Goal: Task Accomplishment & Management: Complete application form

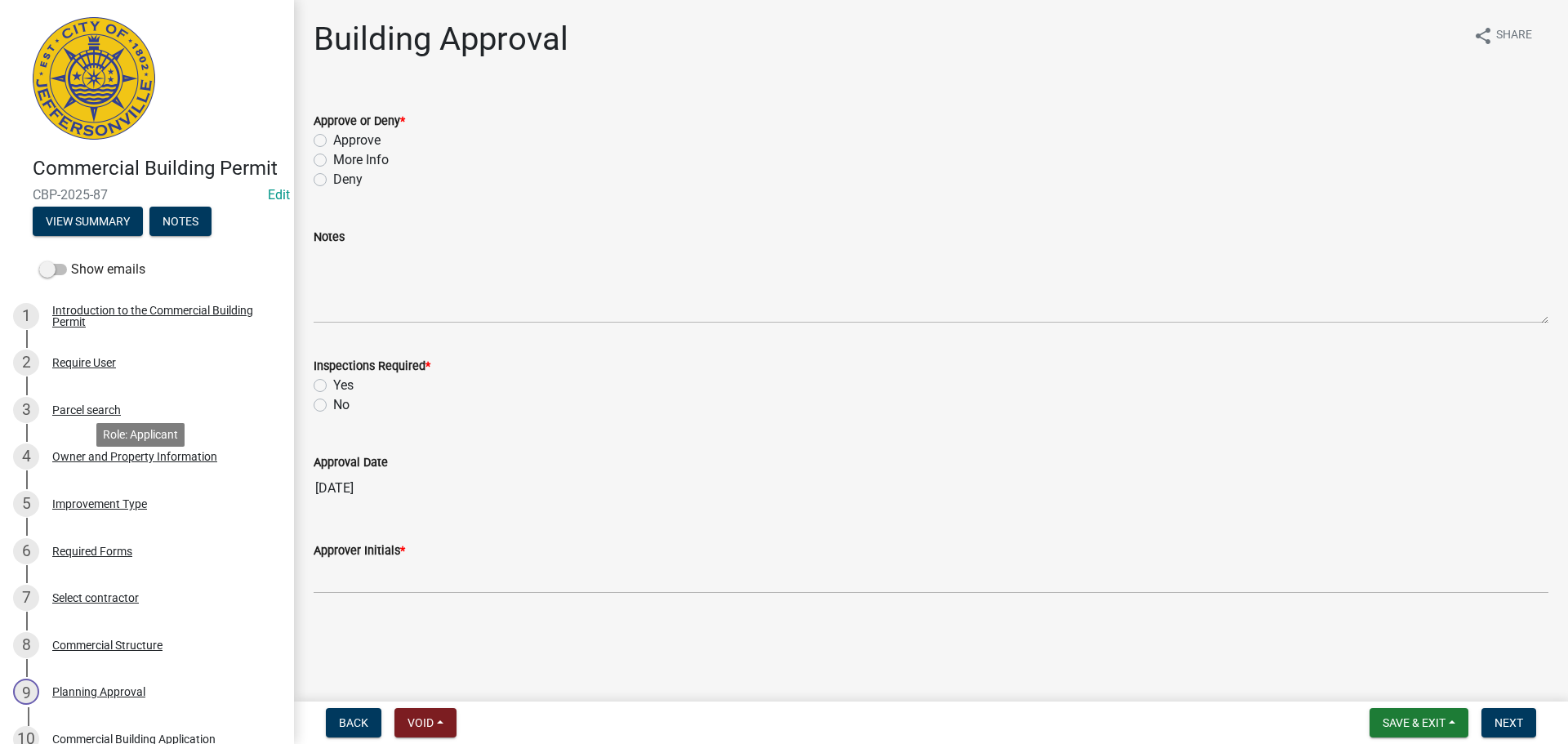
click at [167, 463] on div "Owner and Property Information" at bounding box center [134, 457] width 165 height 11
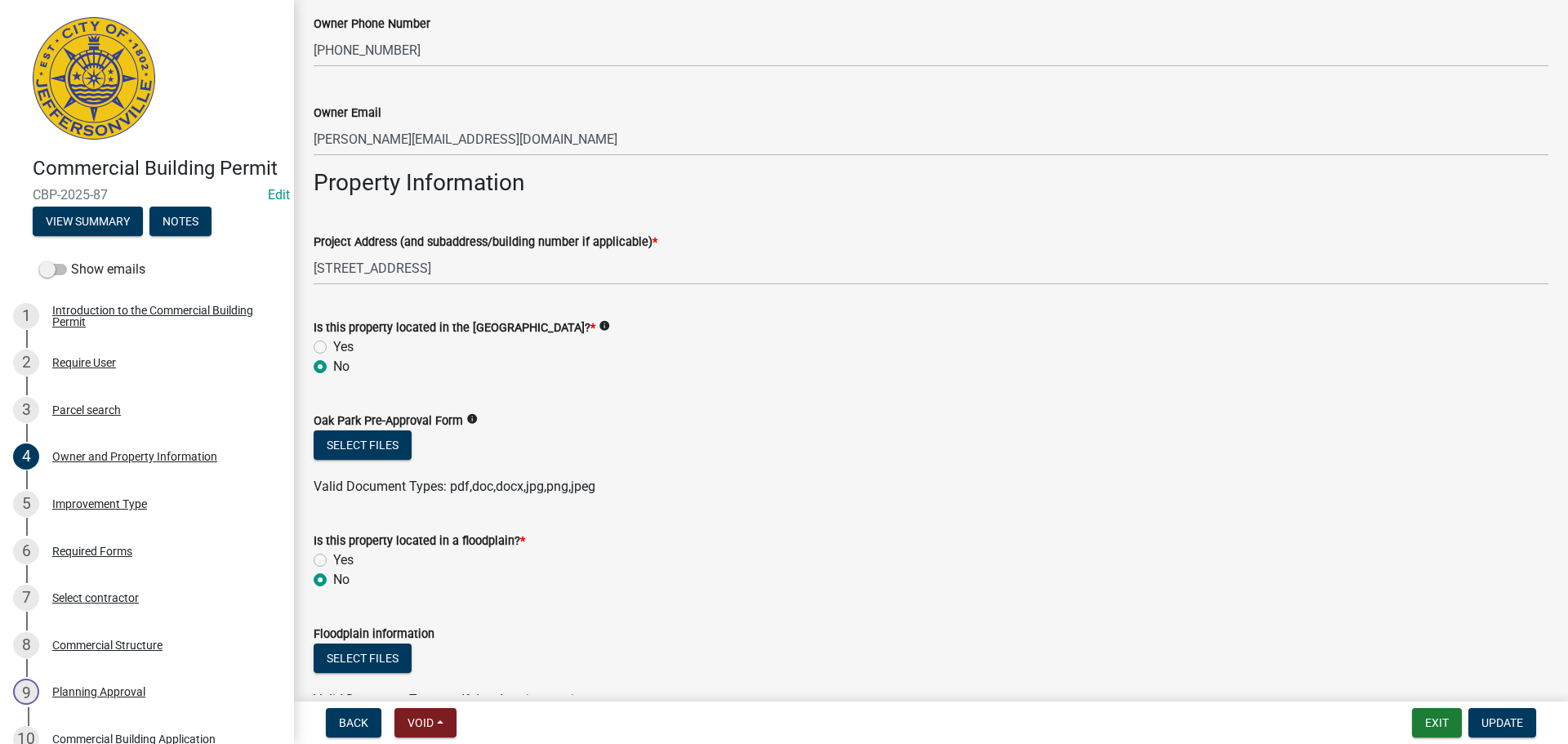
scroll to position [858, 0]
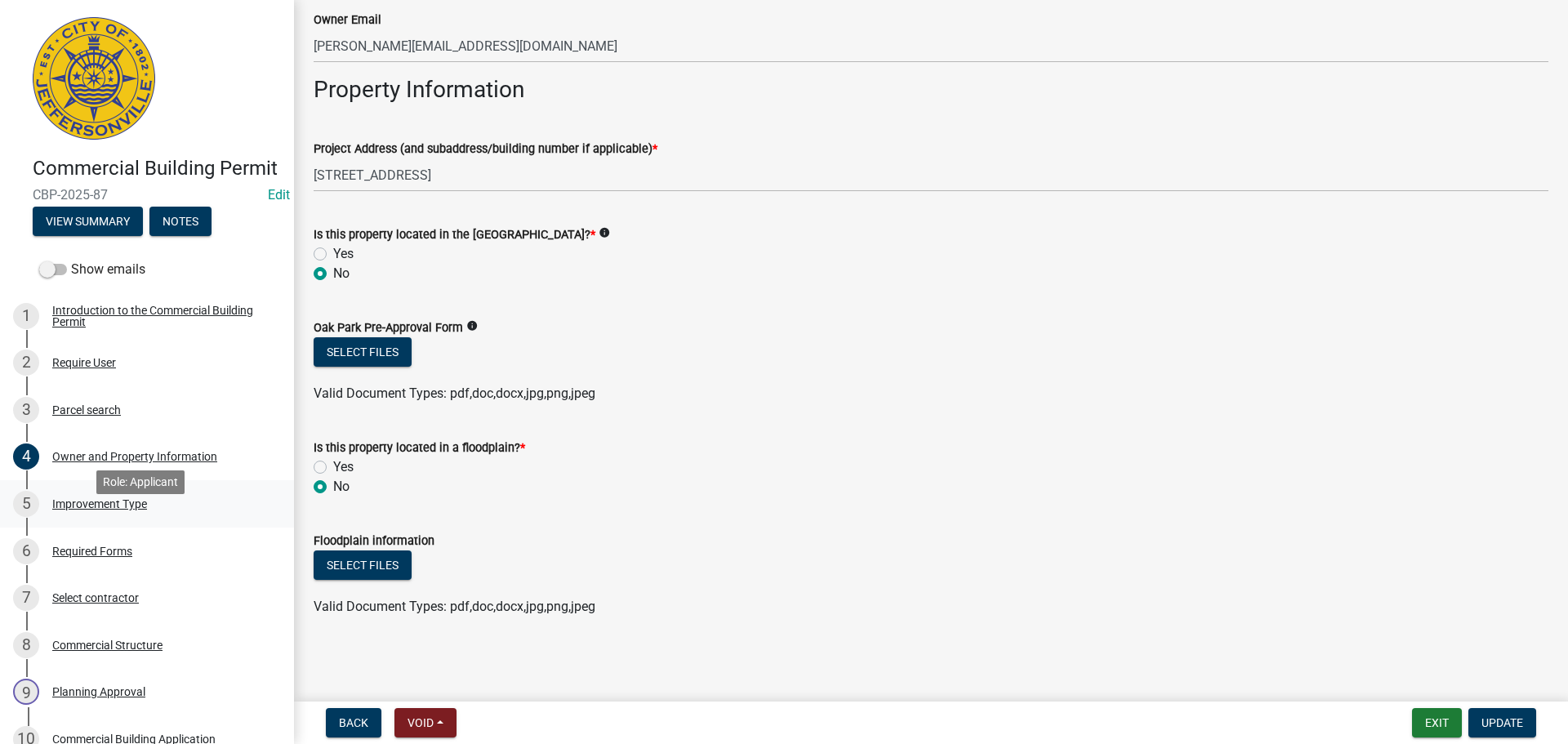
click at [117, 510] on div "Improvement Type" at bounding box center [100, 503] width 95 height 11
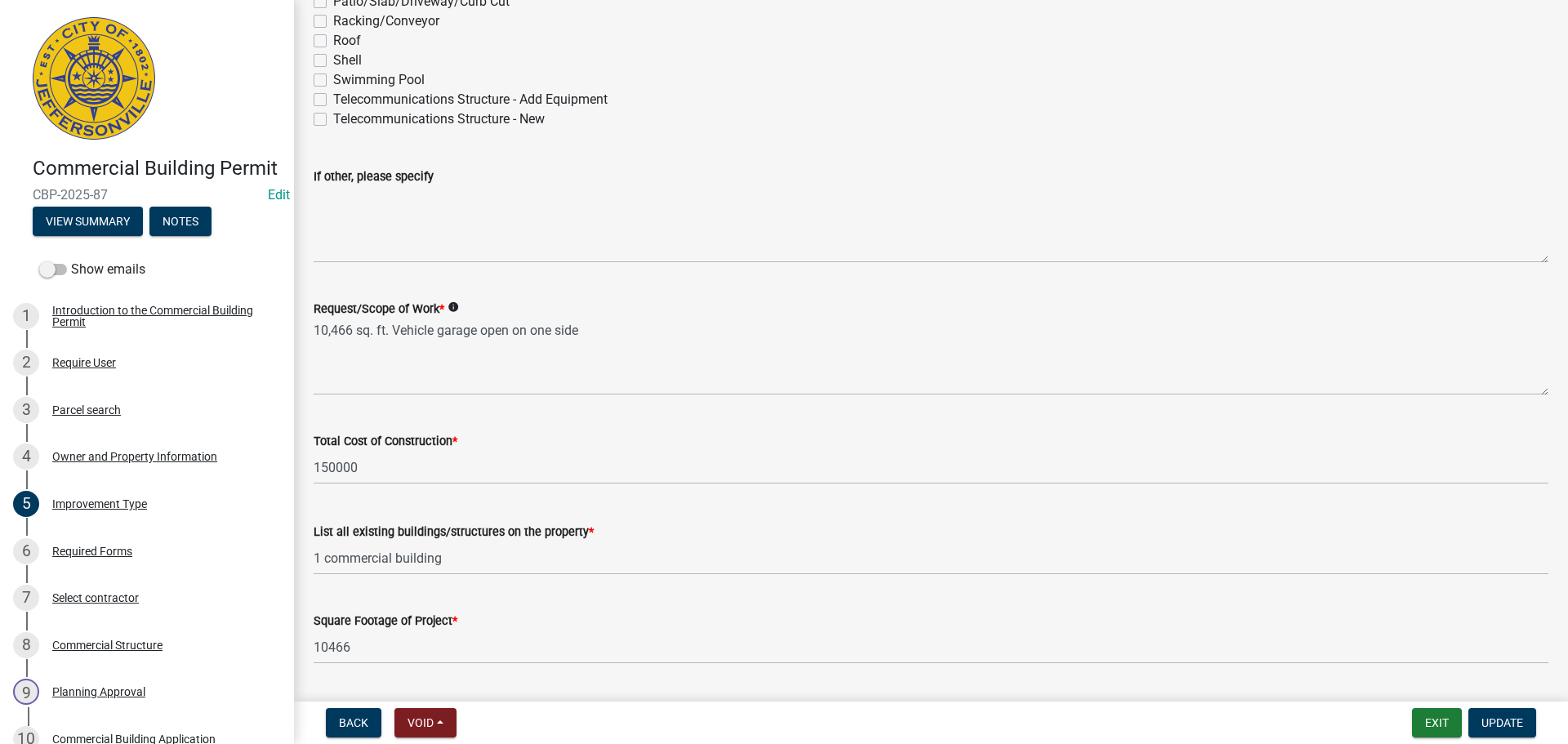
scroll to position [408, 0]
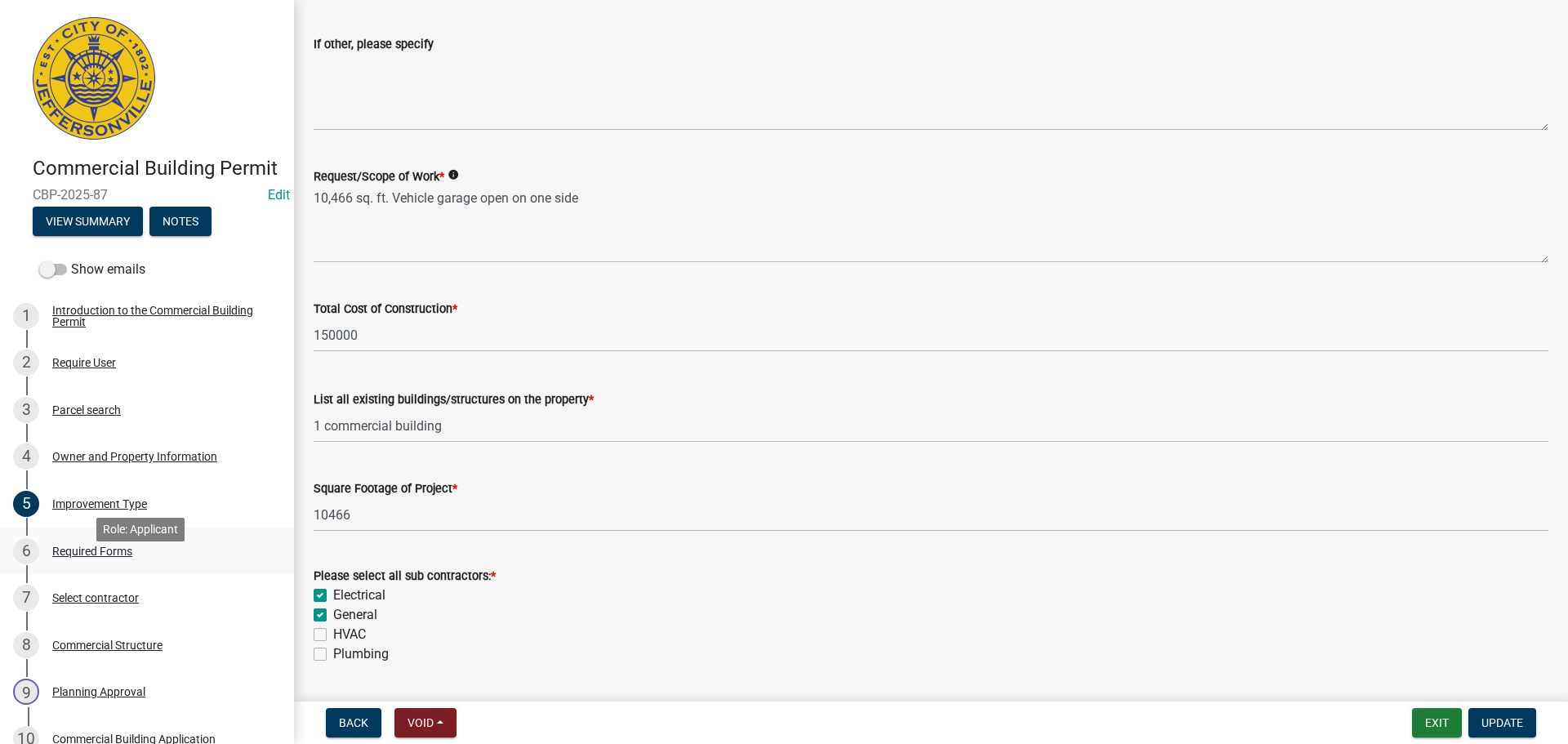
click at [112, 557] on div "Required Forms" at bounding box center [92, 551] width 80 height 11
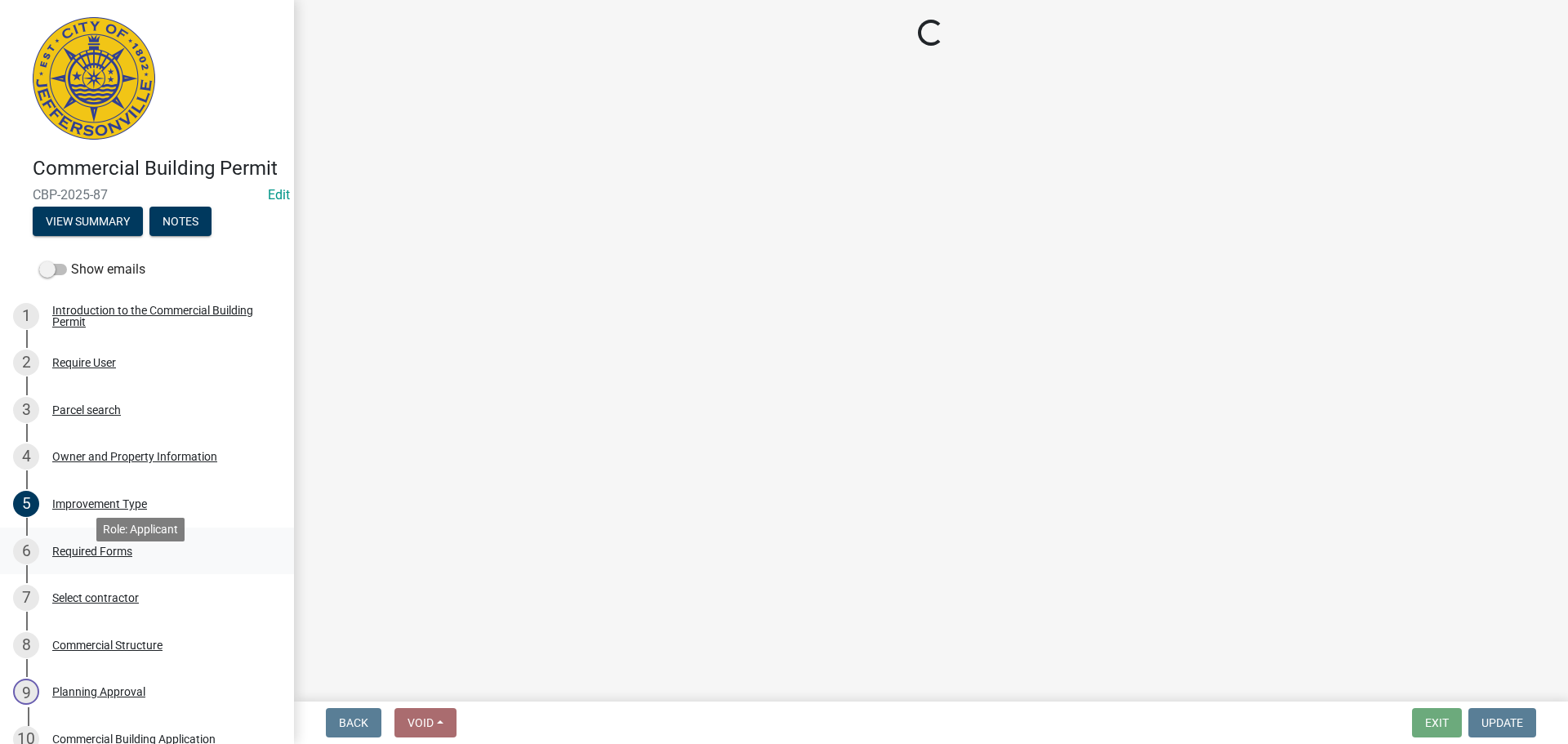
scroll to position [0, 0]
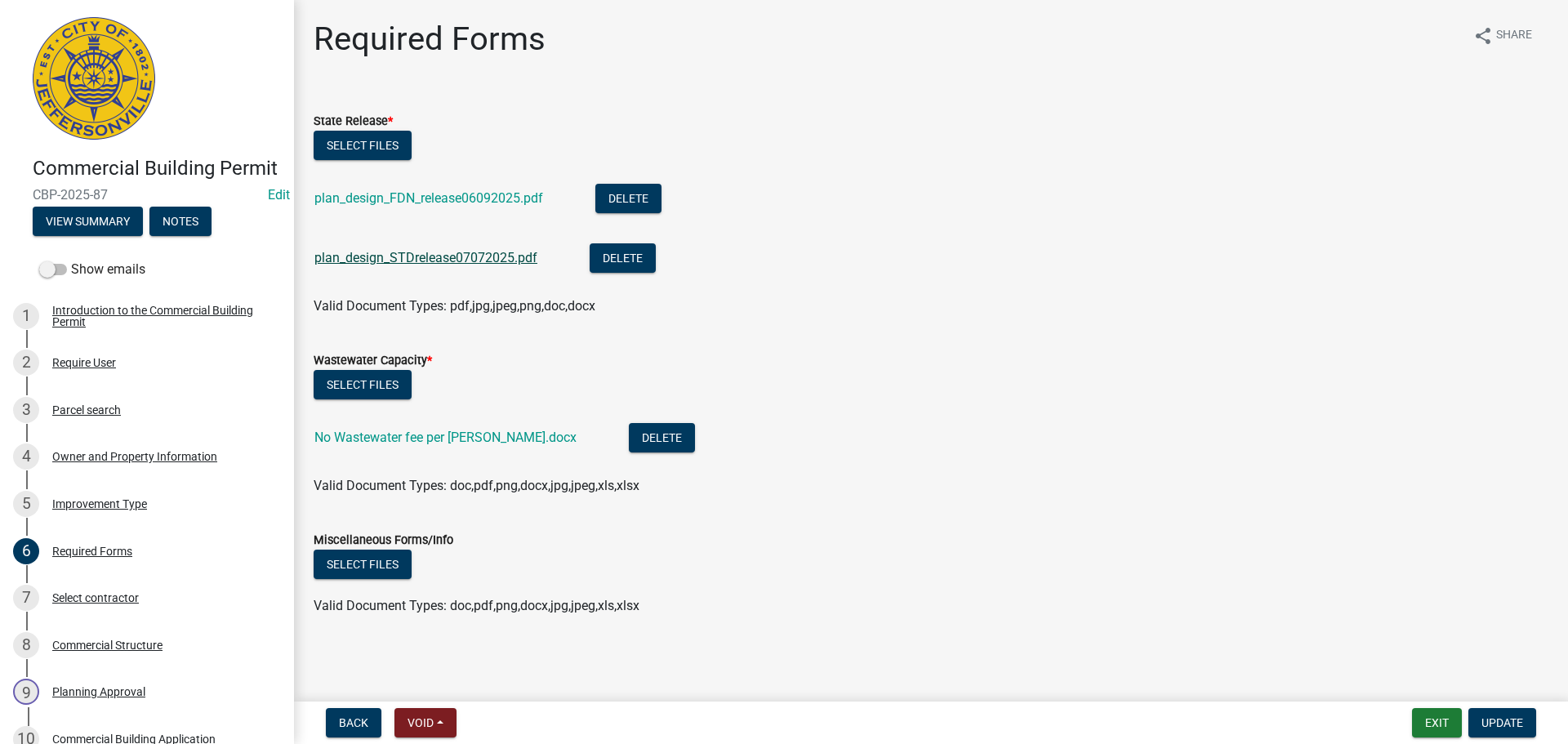
click at [430, 259] on link "plan_design_STDrelease07072025.pdf" at bounding box center [426, 258] width 223 height 16
click at [405, 435] on link "No Wastewater fee per Len Ashack.docx" at bounding box center [445, 437] width 262 height 16
click at [103, 651] on div "Commercial Structure" at bounding box center [107, 645] width 110 height 11
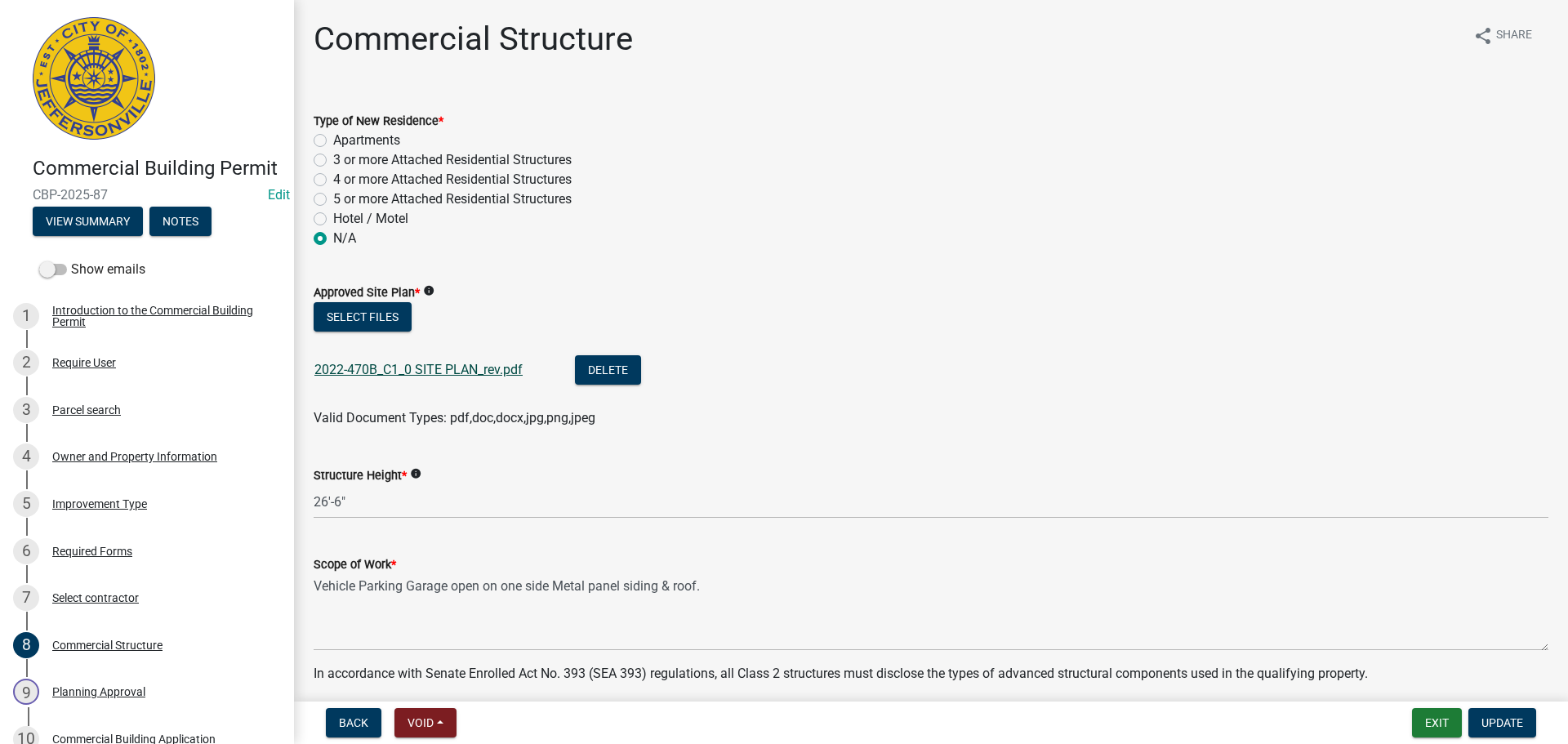
click at [449, 370] on link "2022-470B_C1_0 SITE PLAN_rev.pdf" at bounding box center [419, 370] width 208 height 16
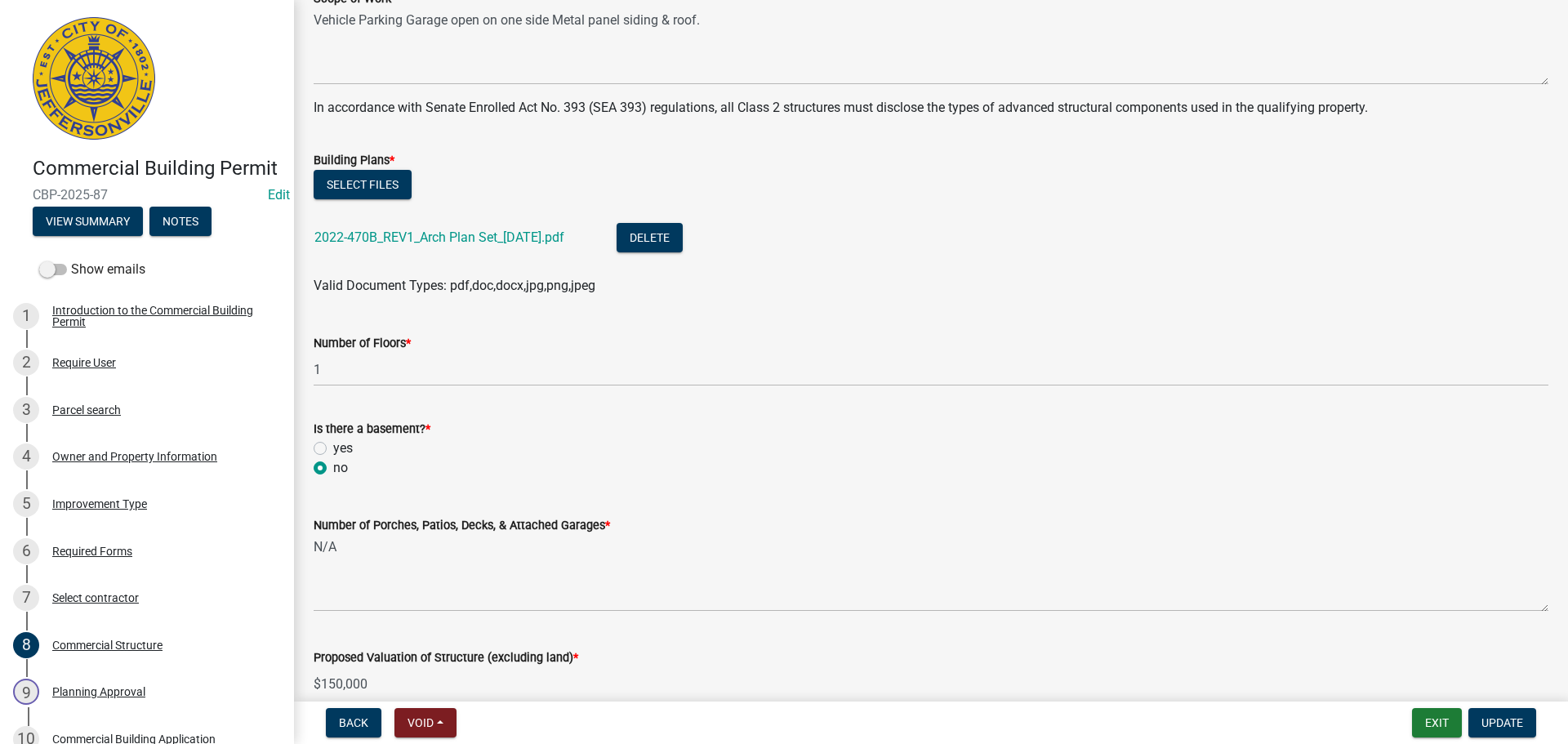
scroll to position [653, 0]
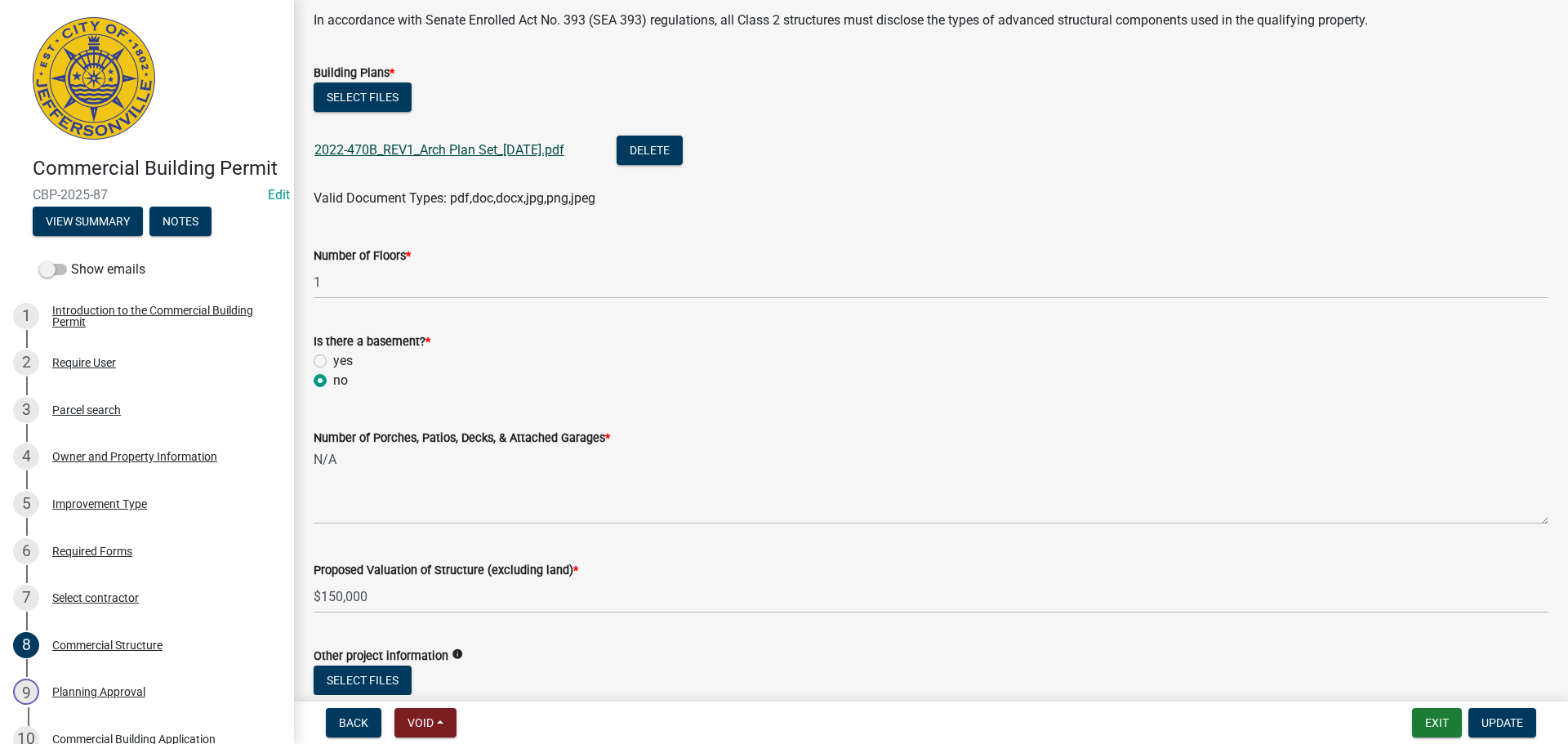
click at [480, 152] on link "2022-470B_REV1_Arch Plan Set_06-16-2025.pdf" at bounding box center [440, 150] width 250 height 16
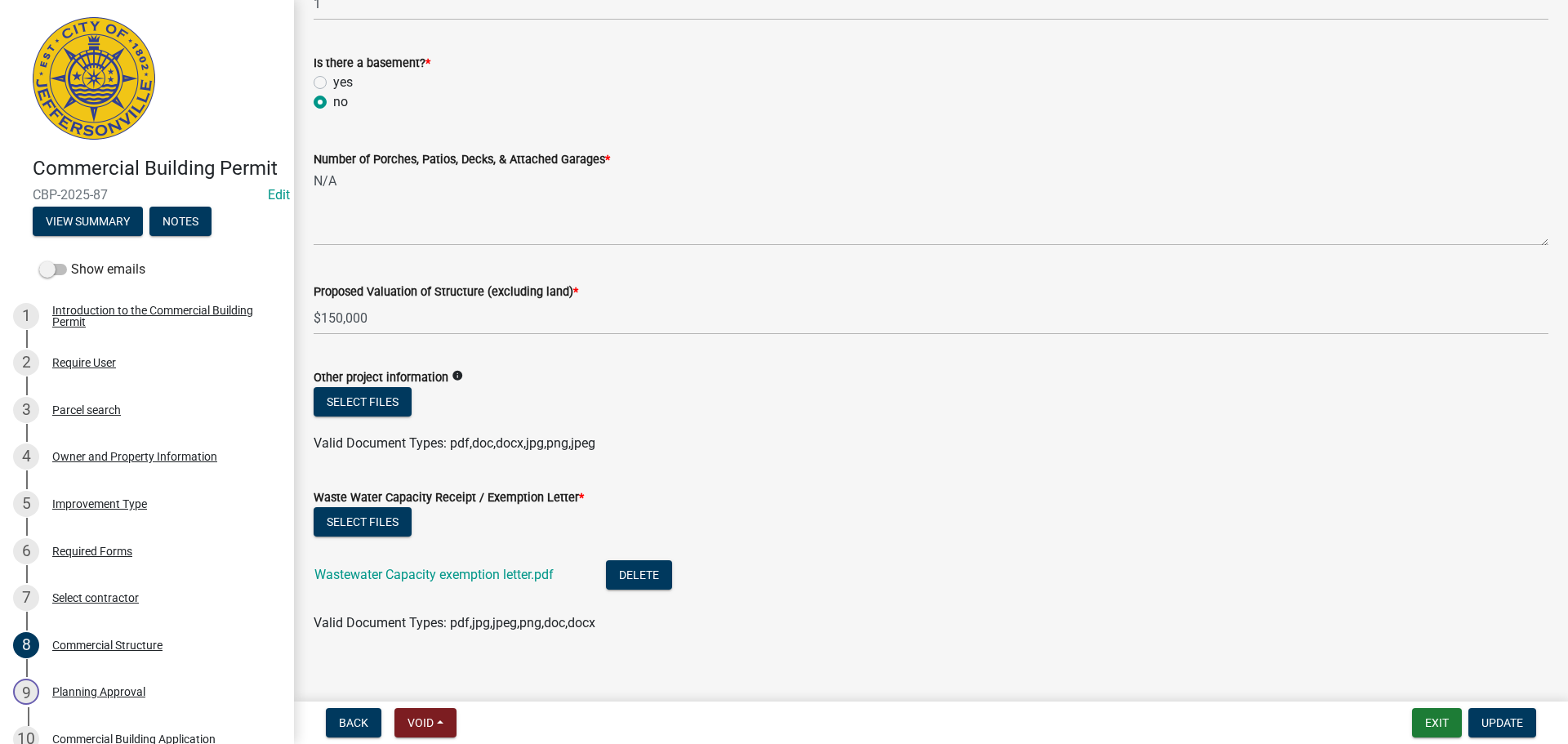
scroll to position [949, 0]
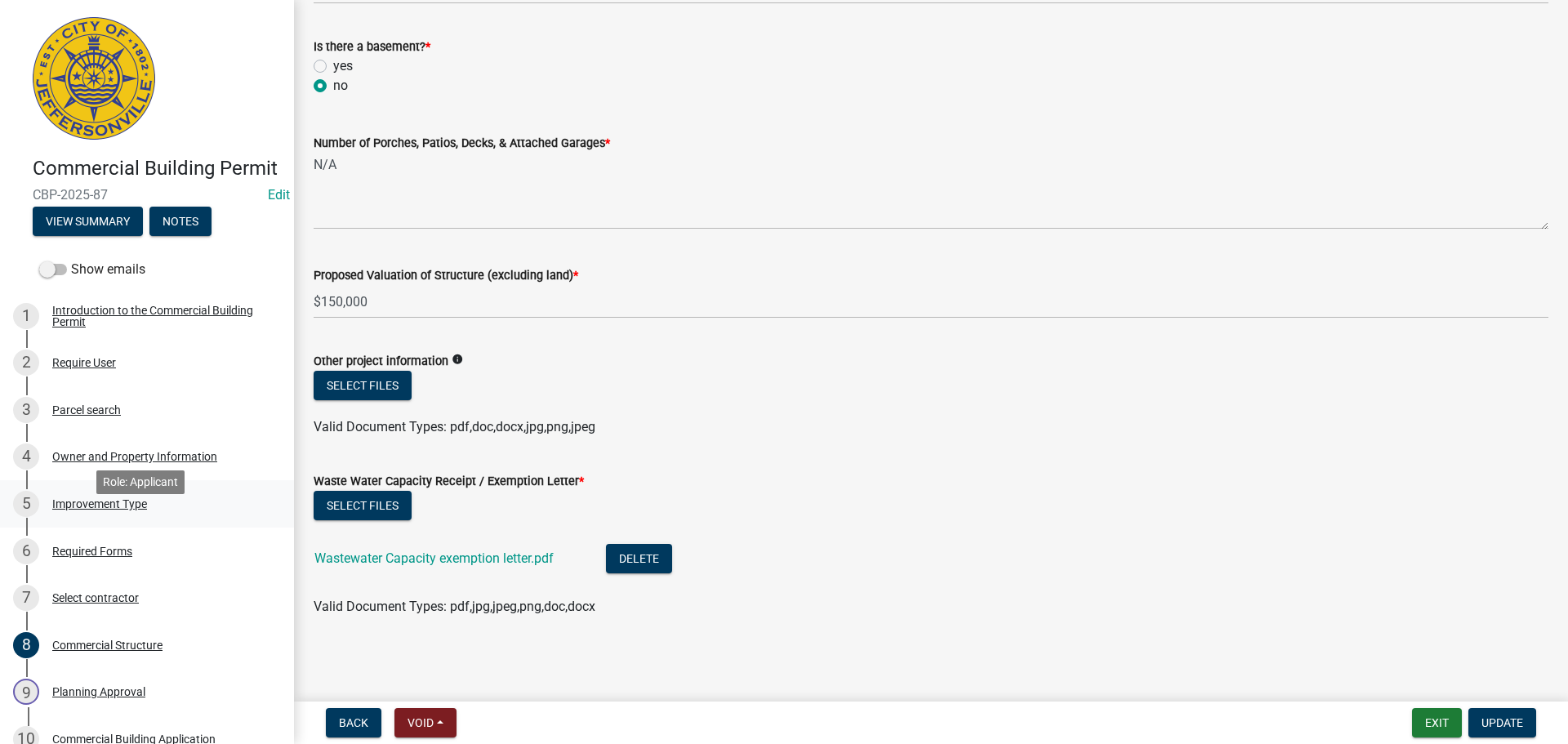
click at [106, 510] on div "Improvement Type" at bounding box center [100, 503] width 95 height 11
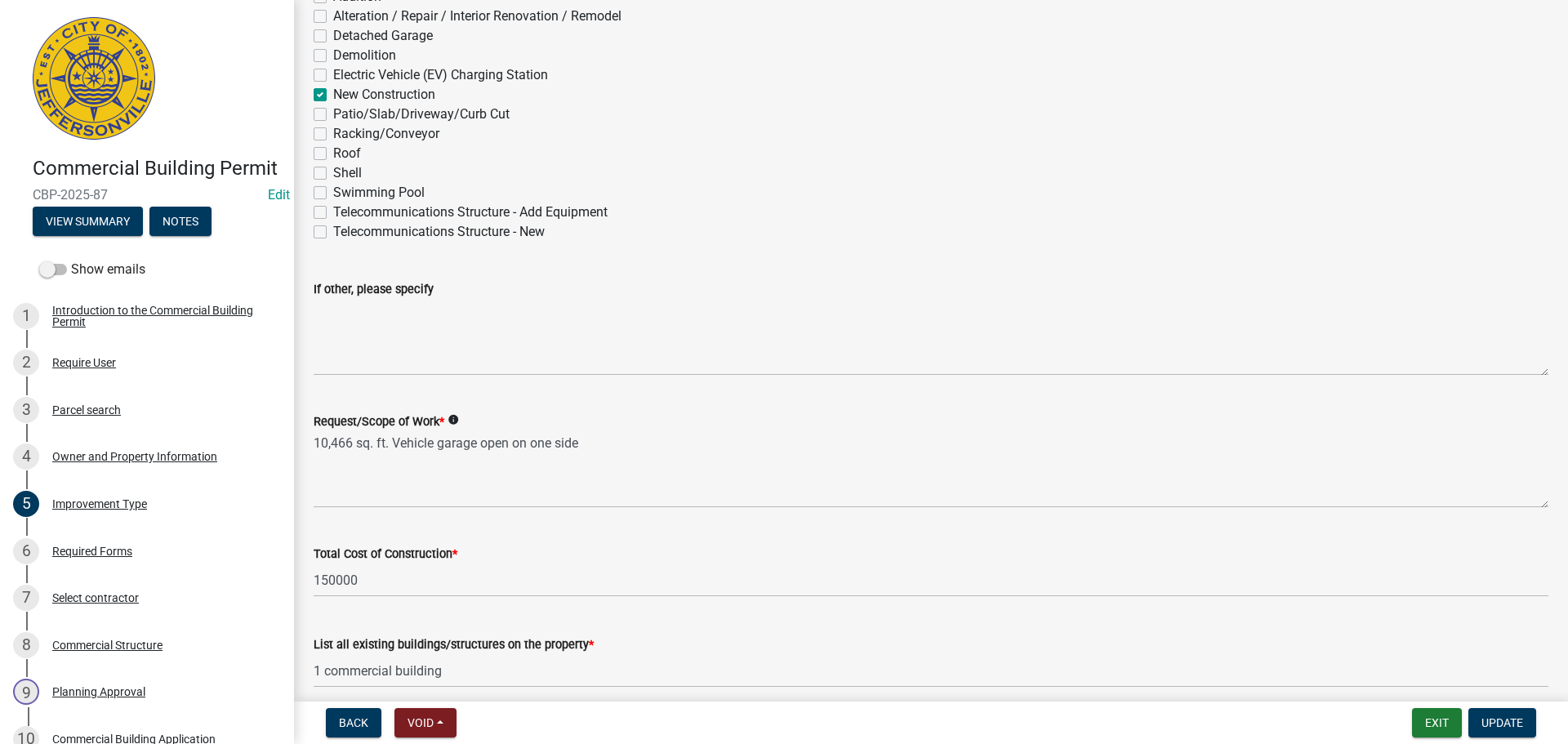
scroll to position [163, 0]
click at [95, 604] on div "Select contractor" at bounding box center [95, 598] width 86 height 11
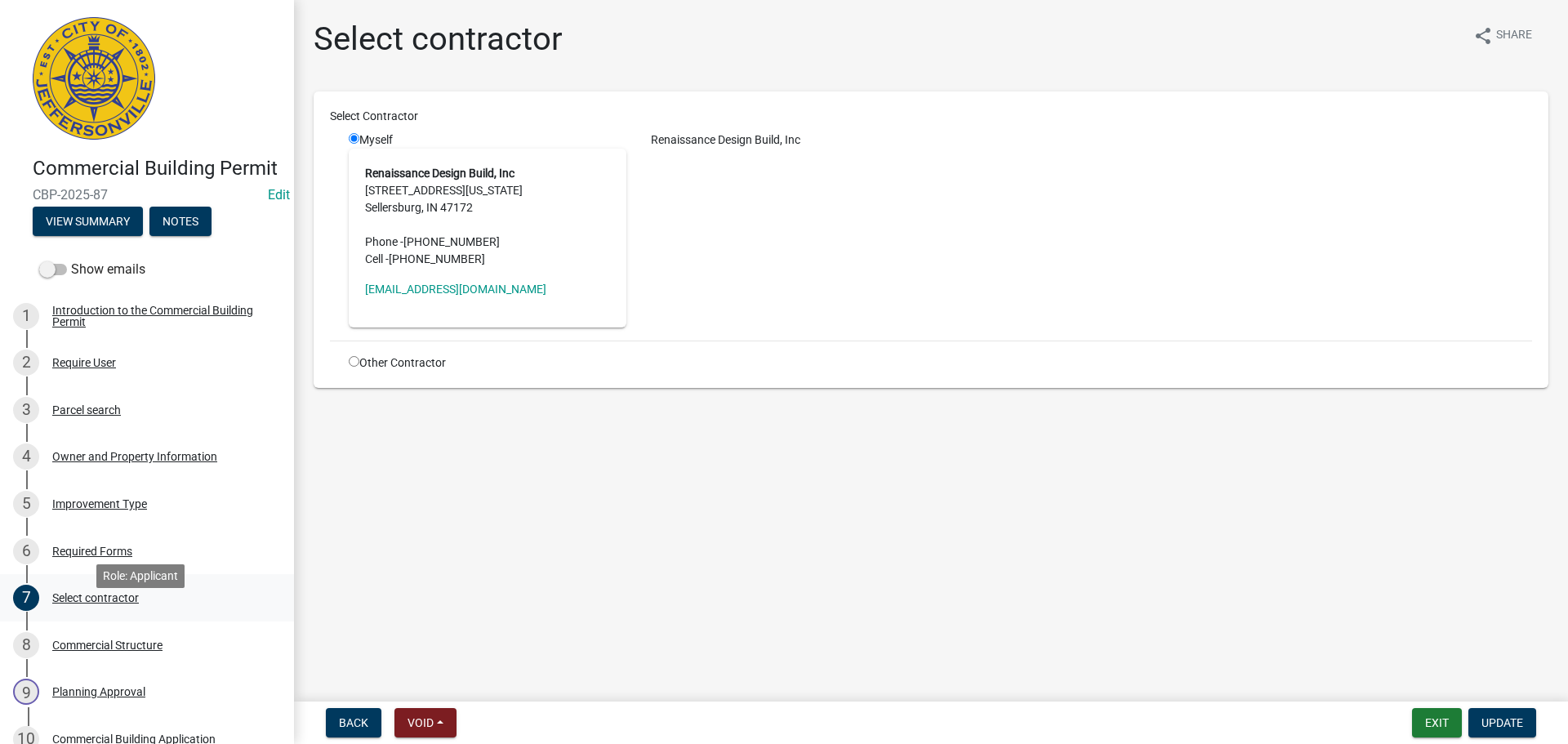
click at [100, 604] on div "Select contractor" at bounding box center [95, 598] width 86 height 11
